Goal: Information Seeking & Learning: Compare options

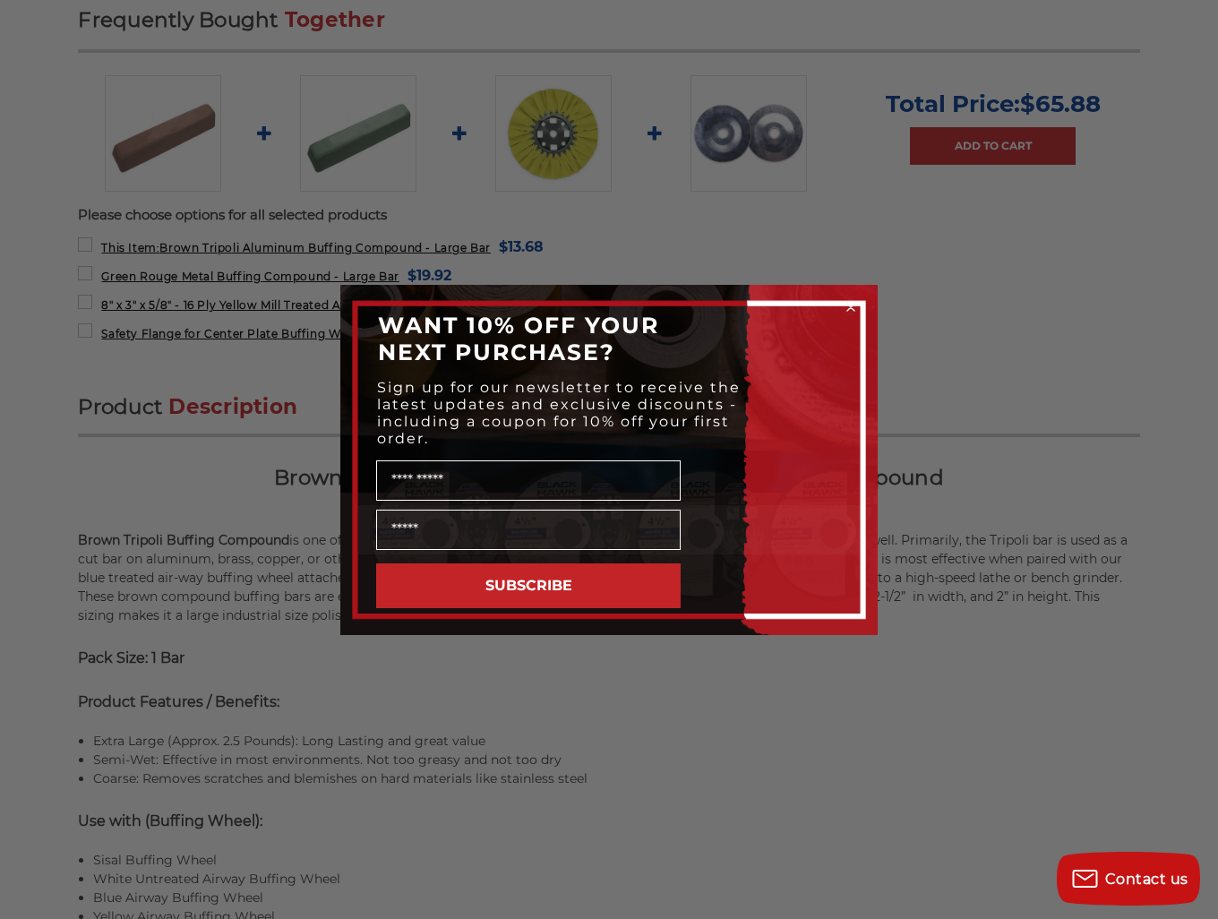
click at [847, 309] on icon "Close dialog" at bounding box center [850, 307] width 7 height 7
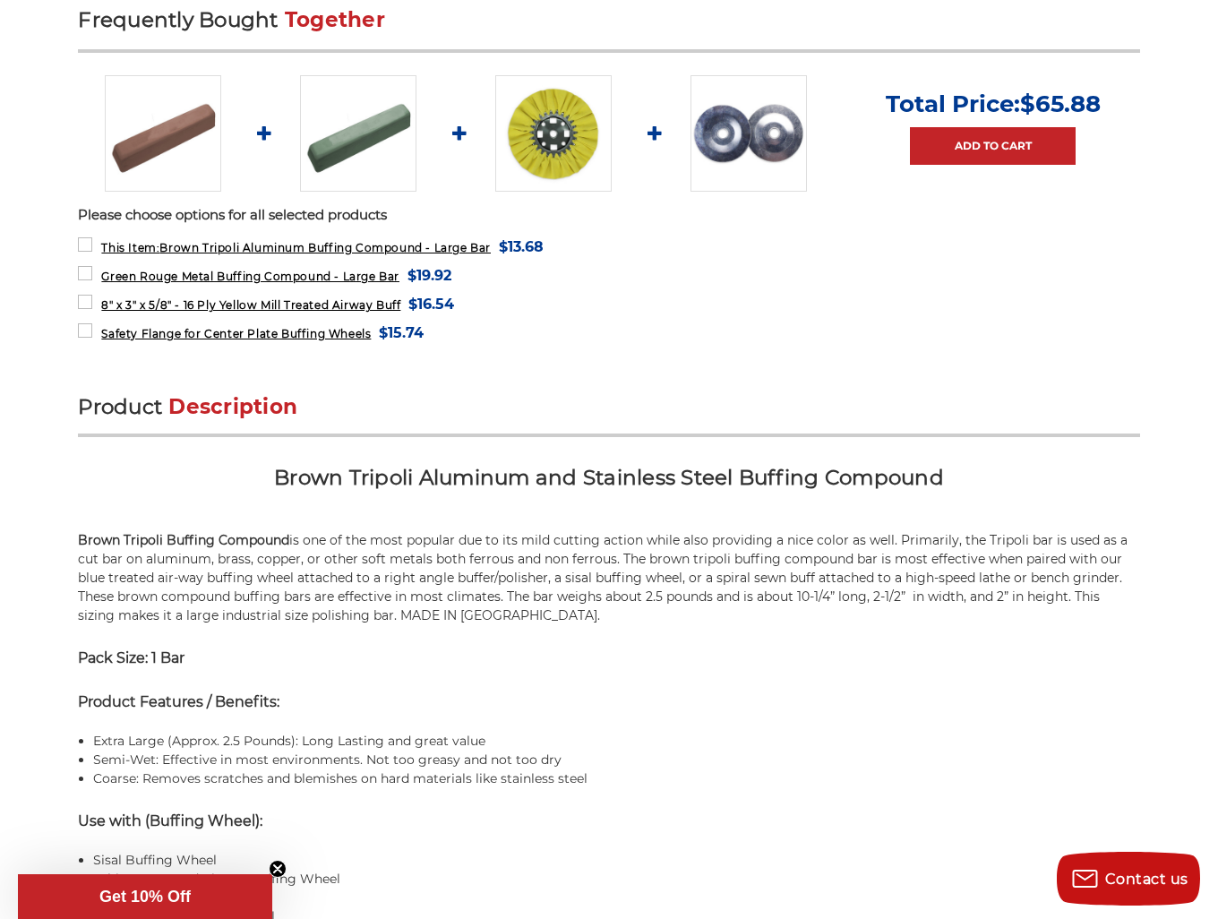
click at [326, 126] on img at bounding box center [358, 133] width 116 height 116
